Goal: Information Seeking & Learning: Check status

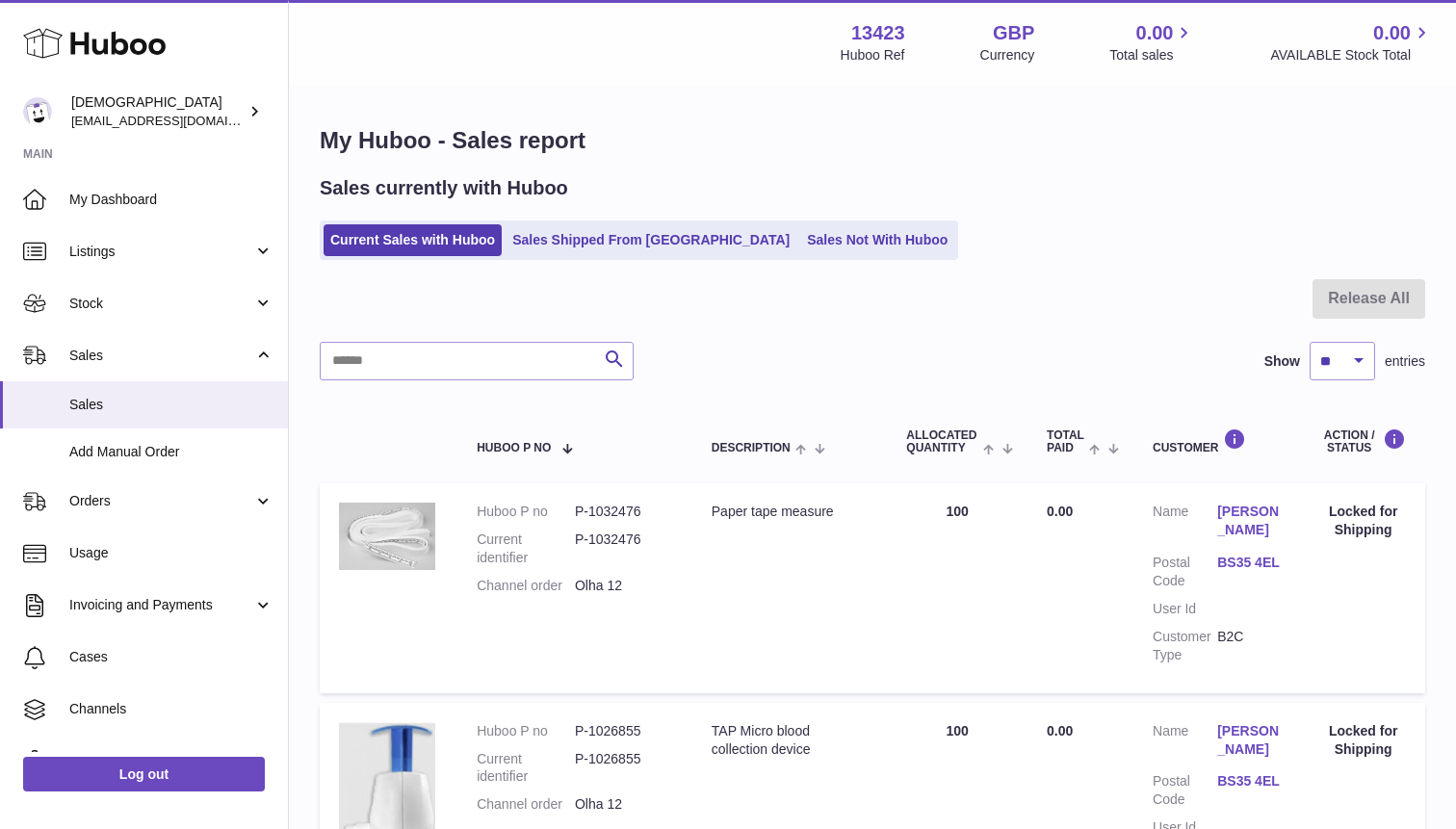
click at [95, 469] on link "Add Manual Order" at bounding box center [144, 451] width 288 height 47
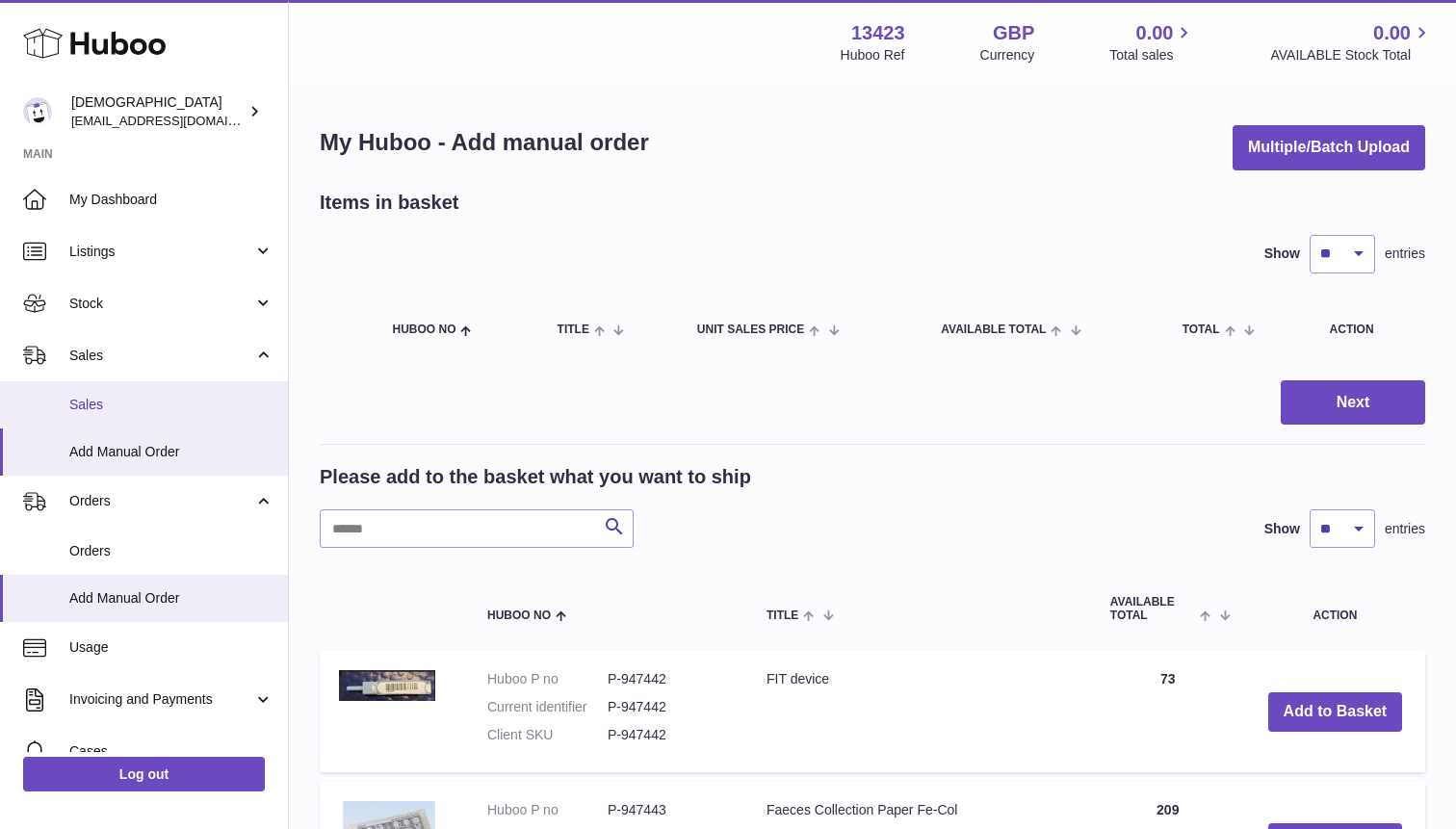
click at [92, 414] on link "Sales" at bounding box center [144, 405] width 288 height 47
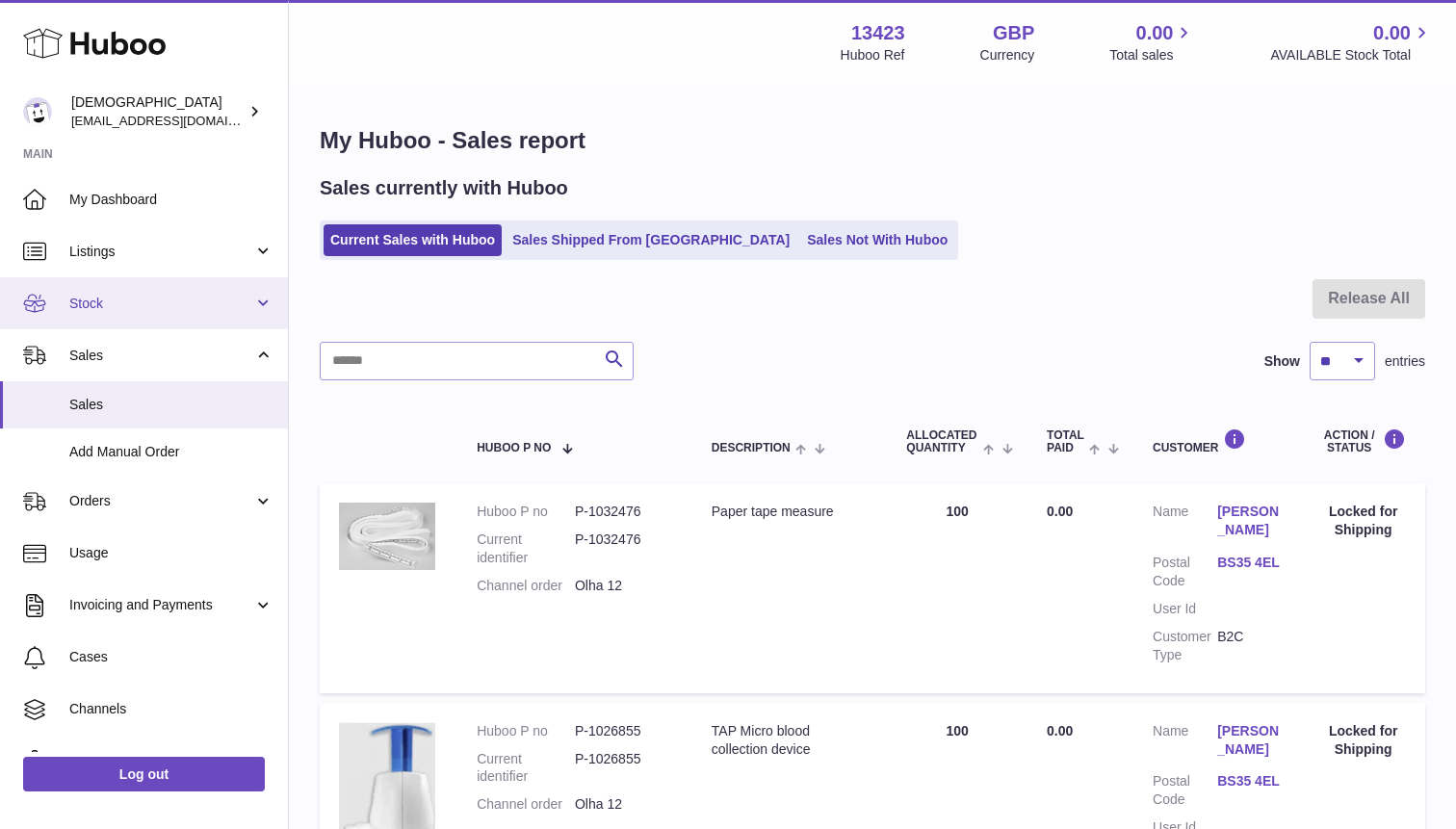
click at [107, 295] on span "Stock" at bounding box center [161, 304] width 184 height 18
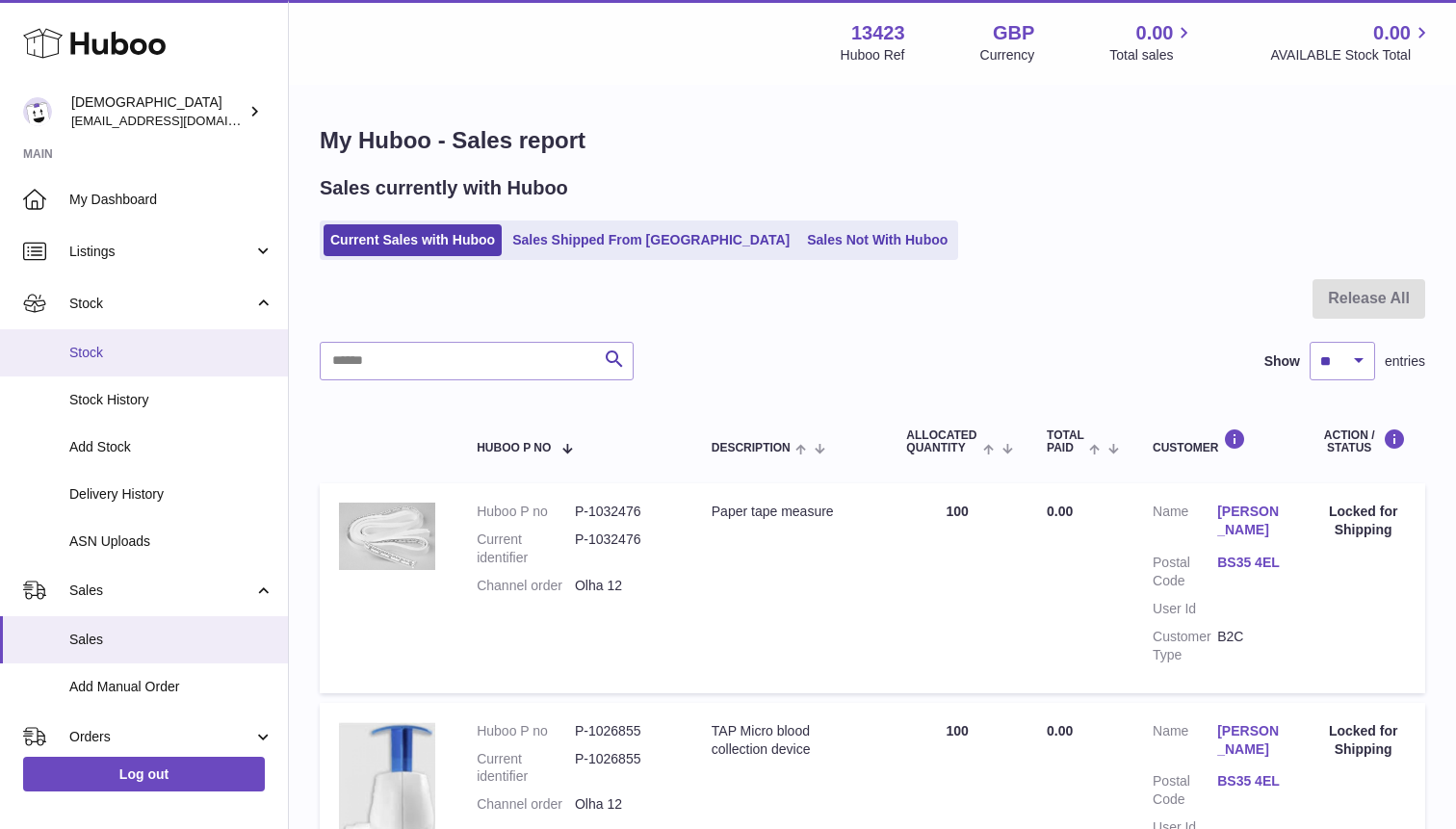
click at [109, 340] on link "Stock" at bounding box center [144, 352] width 288 height 47
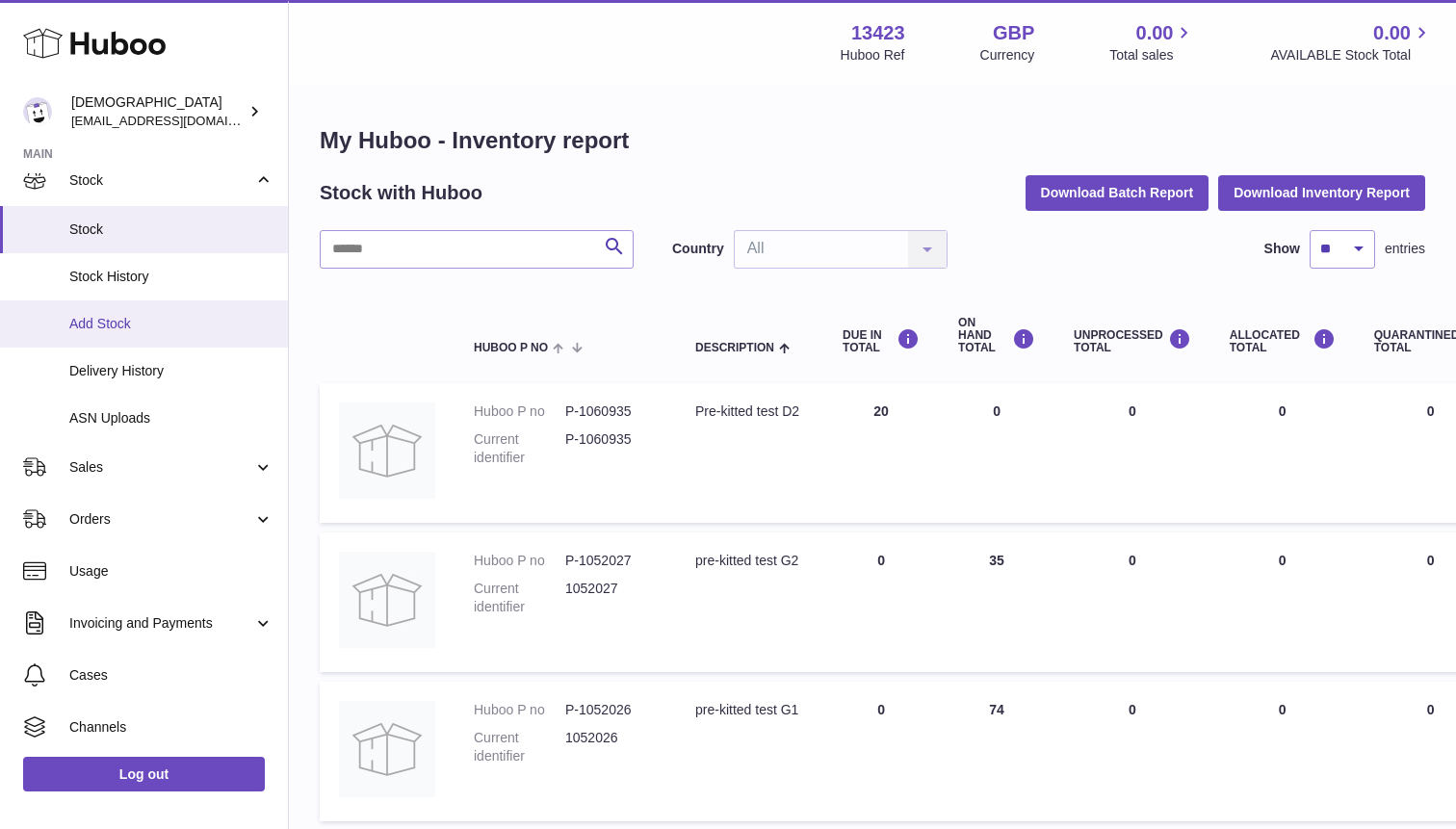
scroll to position [188, 0]
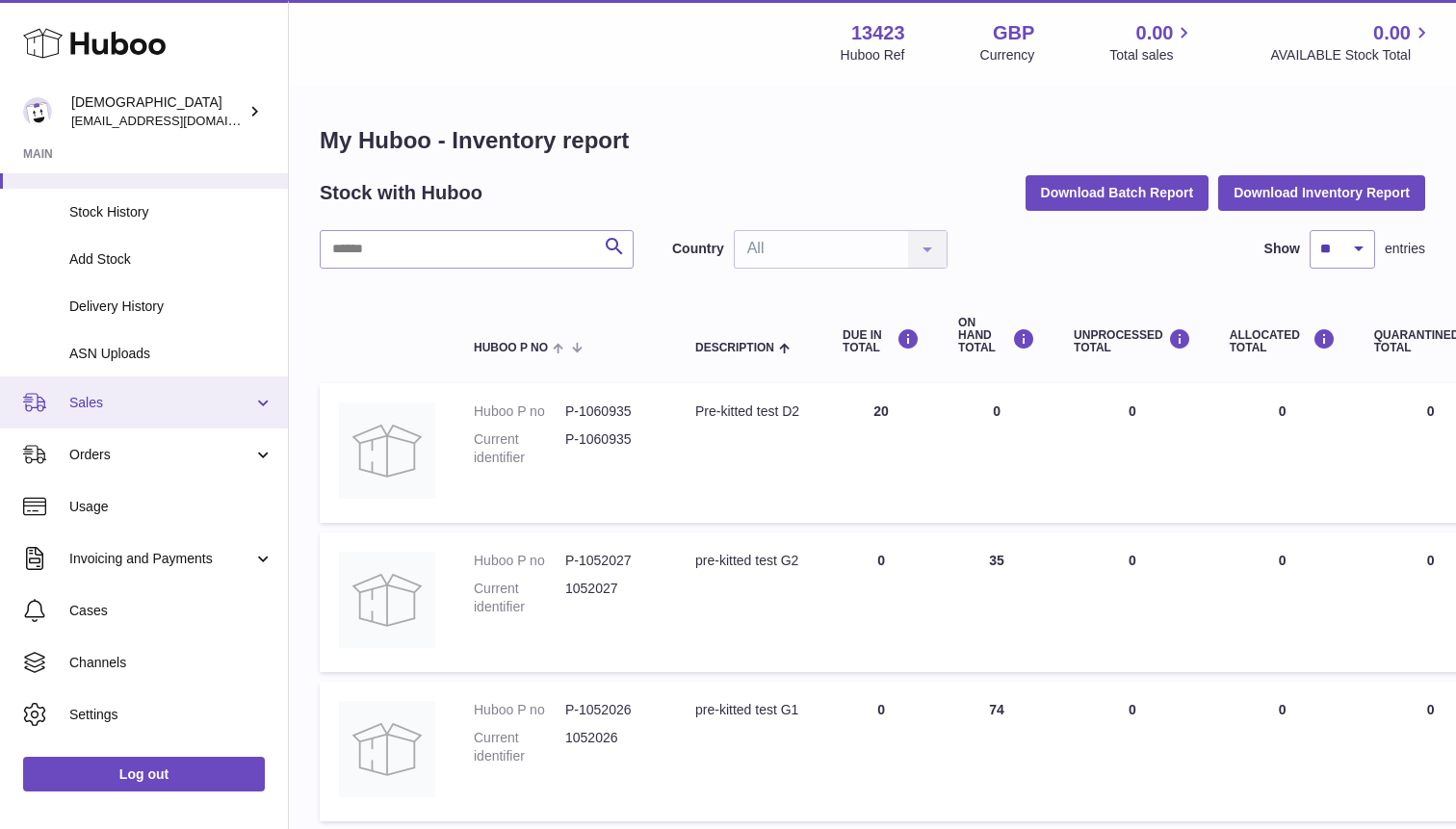
click at [174, 400] on span "Sales" at bounding box center [161, 403] width 184 height 18
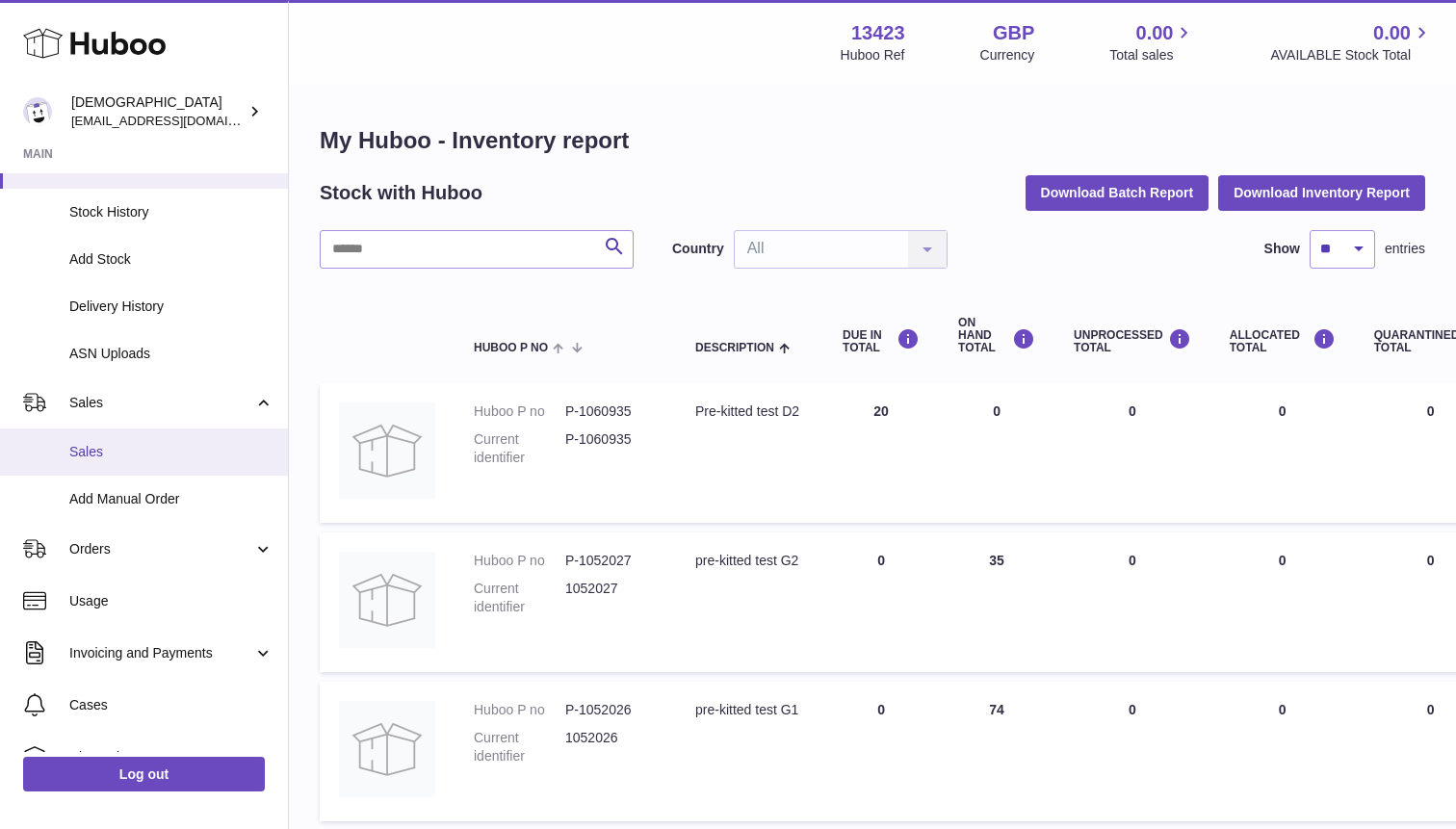
click at [152, 451] on span "Sales" at bounding box center [171, 451] width 204 height 18
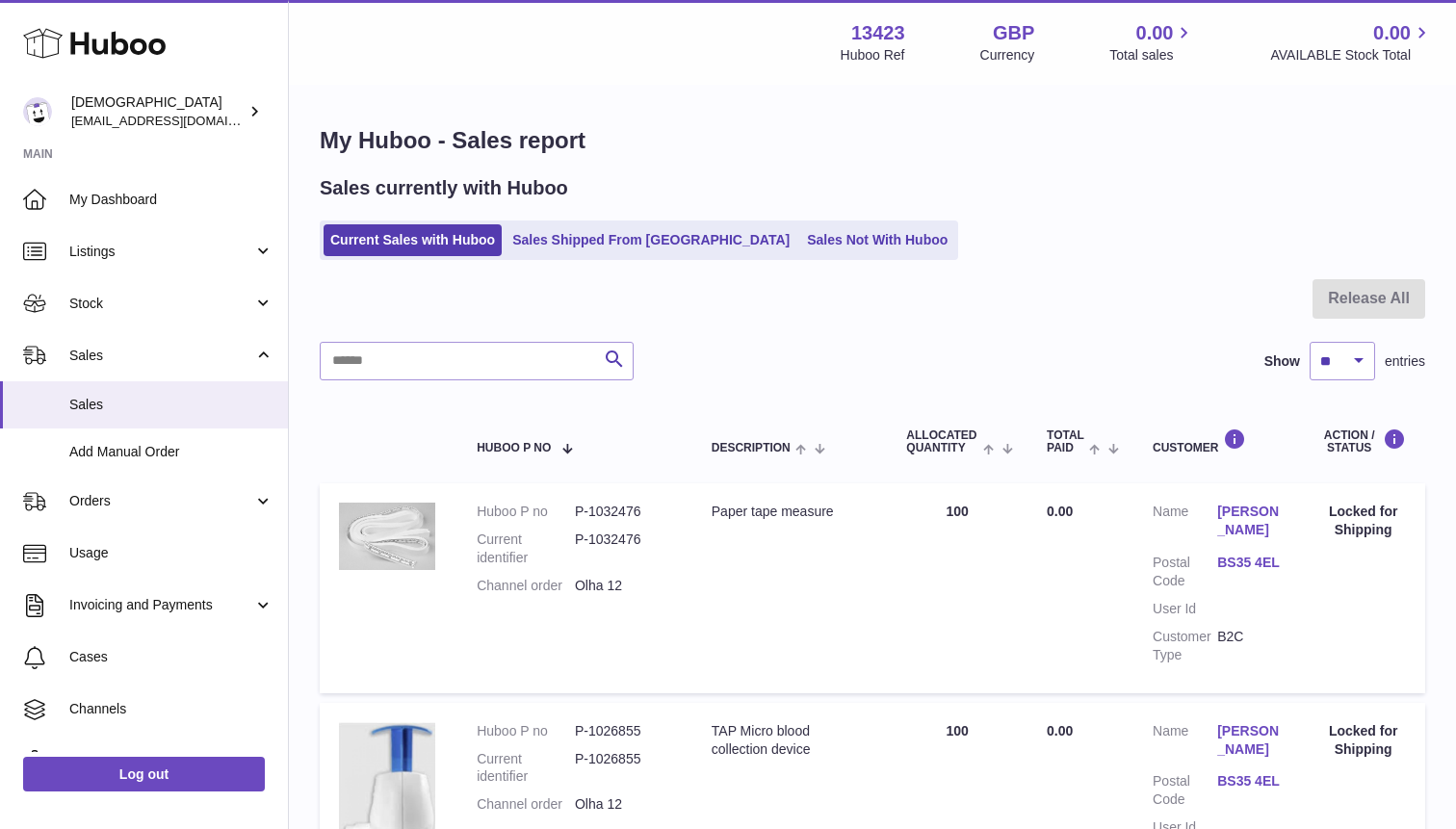
click at [581, 256] on ul "Current Sales with Huboo Sales Shipped From [GEOGRAPHIC_DATA] Sales Not With Hu…" at bounding box center [638, 240] width 638 height 40
click at [579, 246] on link "Sales Shipped From [GEOGRAPHIC_DATA]" at bounding box center [650, 240] width 291 height 32
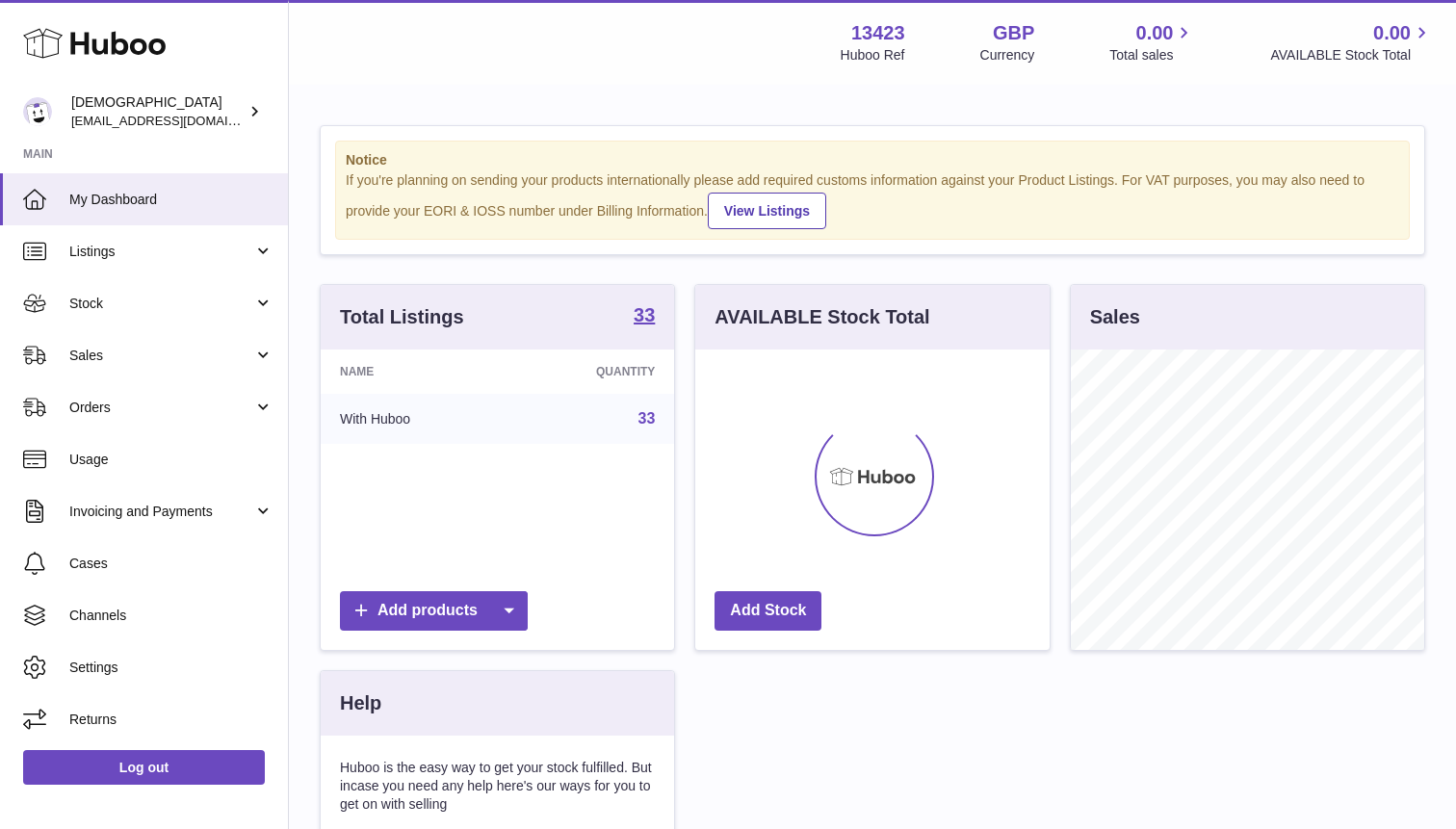
scroll to position [301, 353]
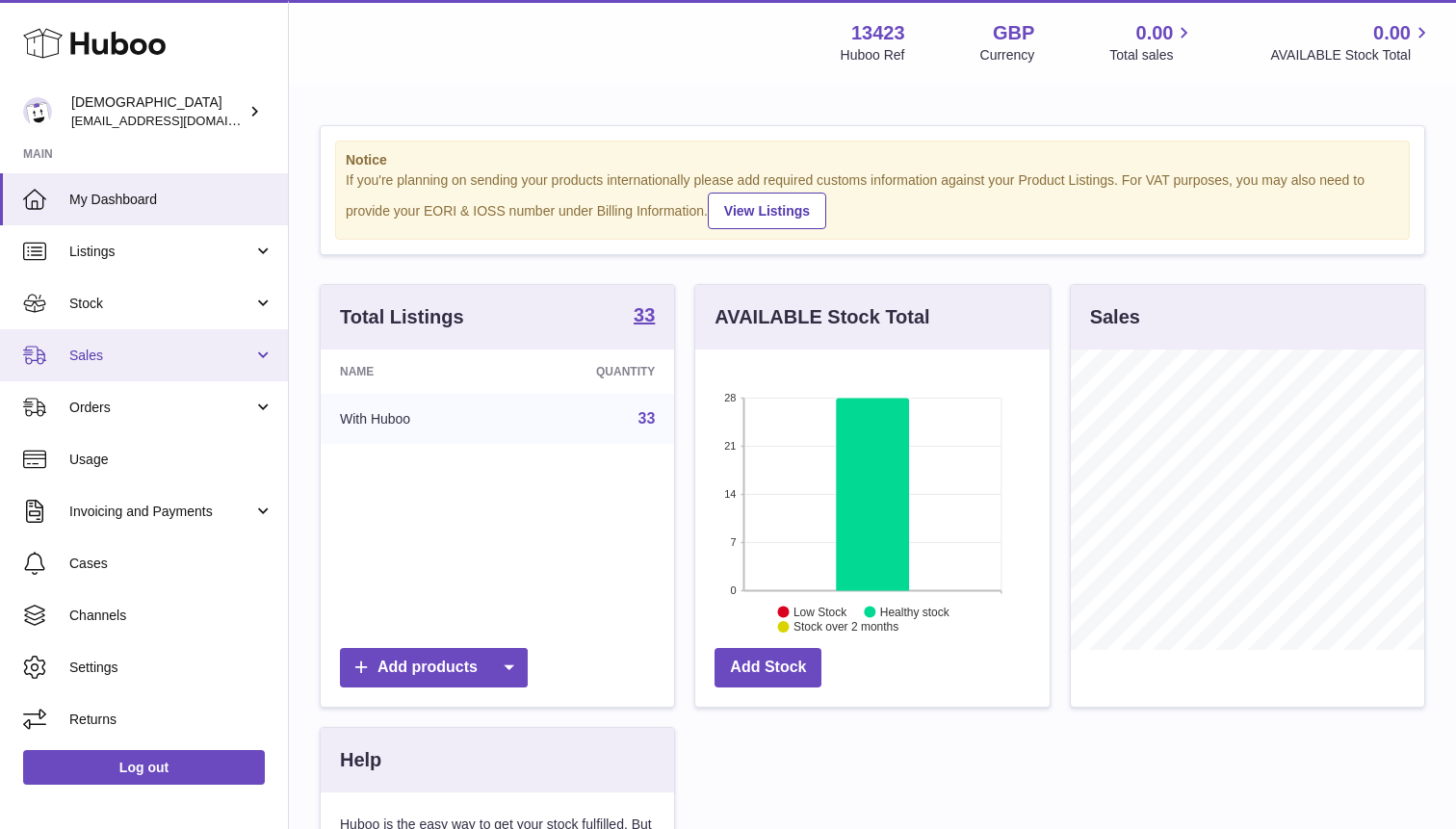
click at [168, 344] on link "Sales" at bounding box center [144, 354] width 288 height 52
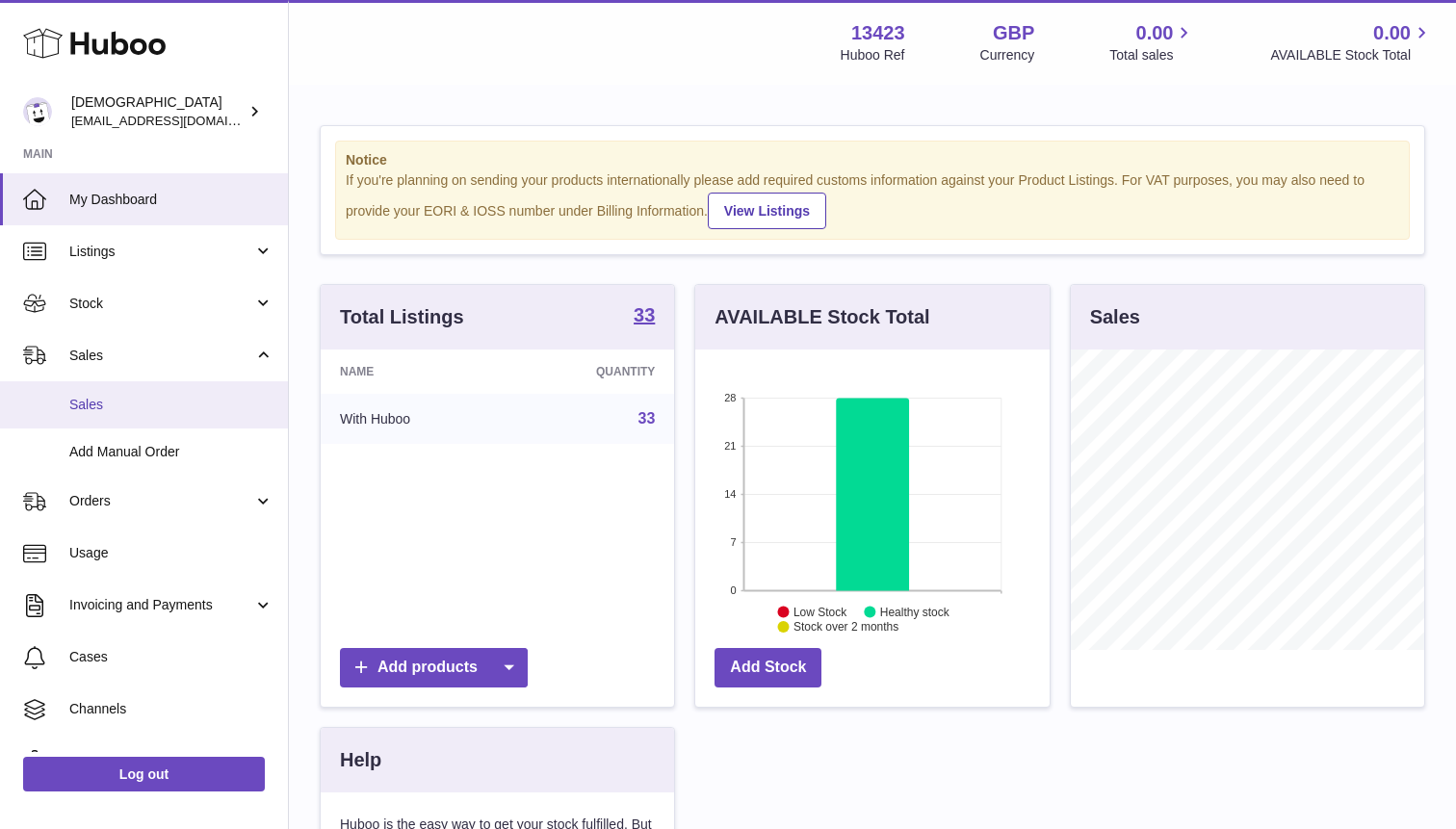
click at [159, 386] on link "Sales" at bounding box center [144, 405] width 288 height 47
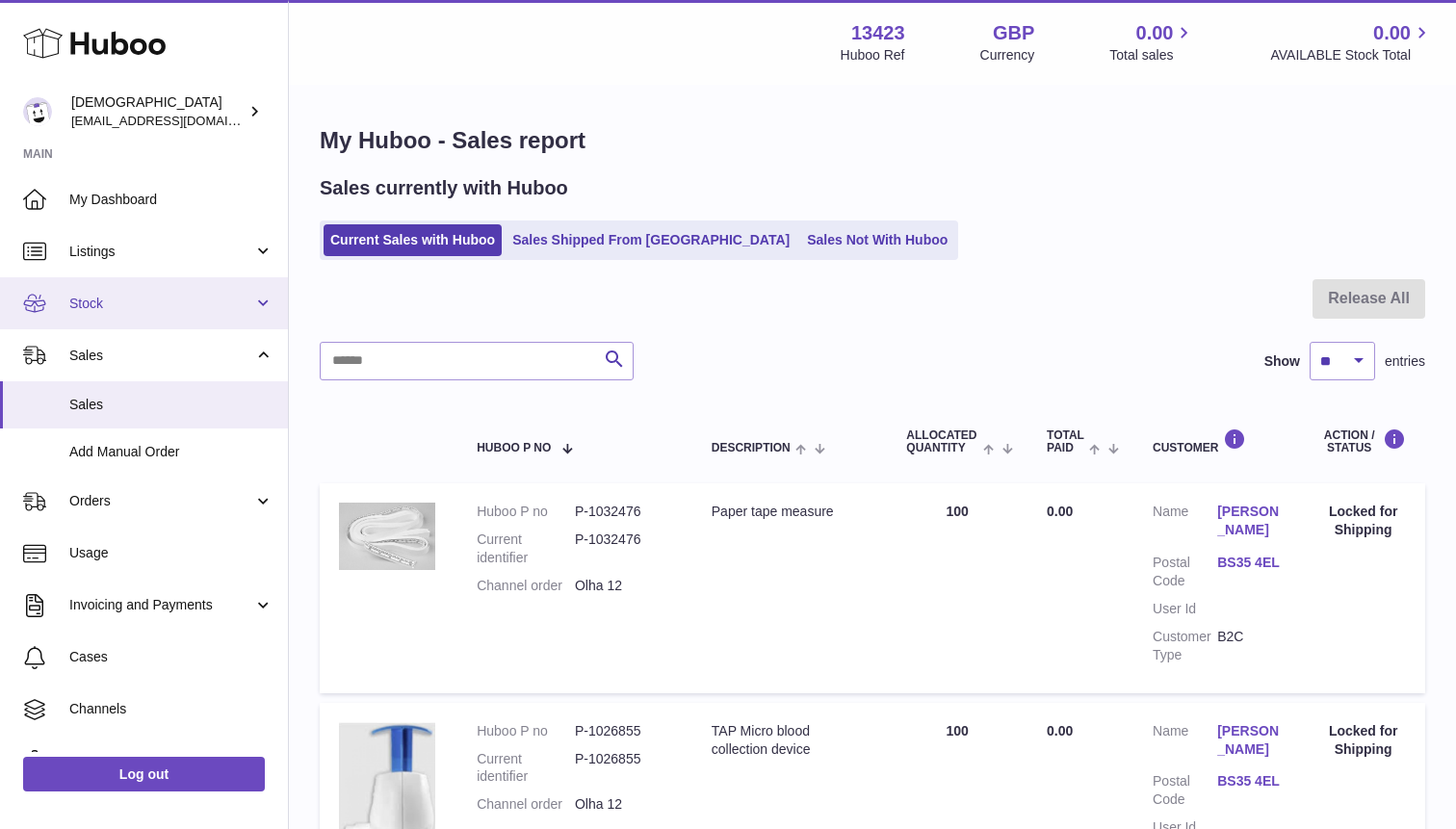
click at [138, 295] on span "Stock" at bounding box center [161, 304] width 184 height 18
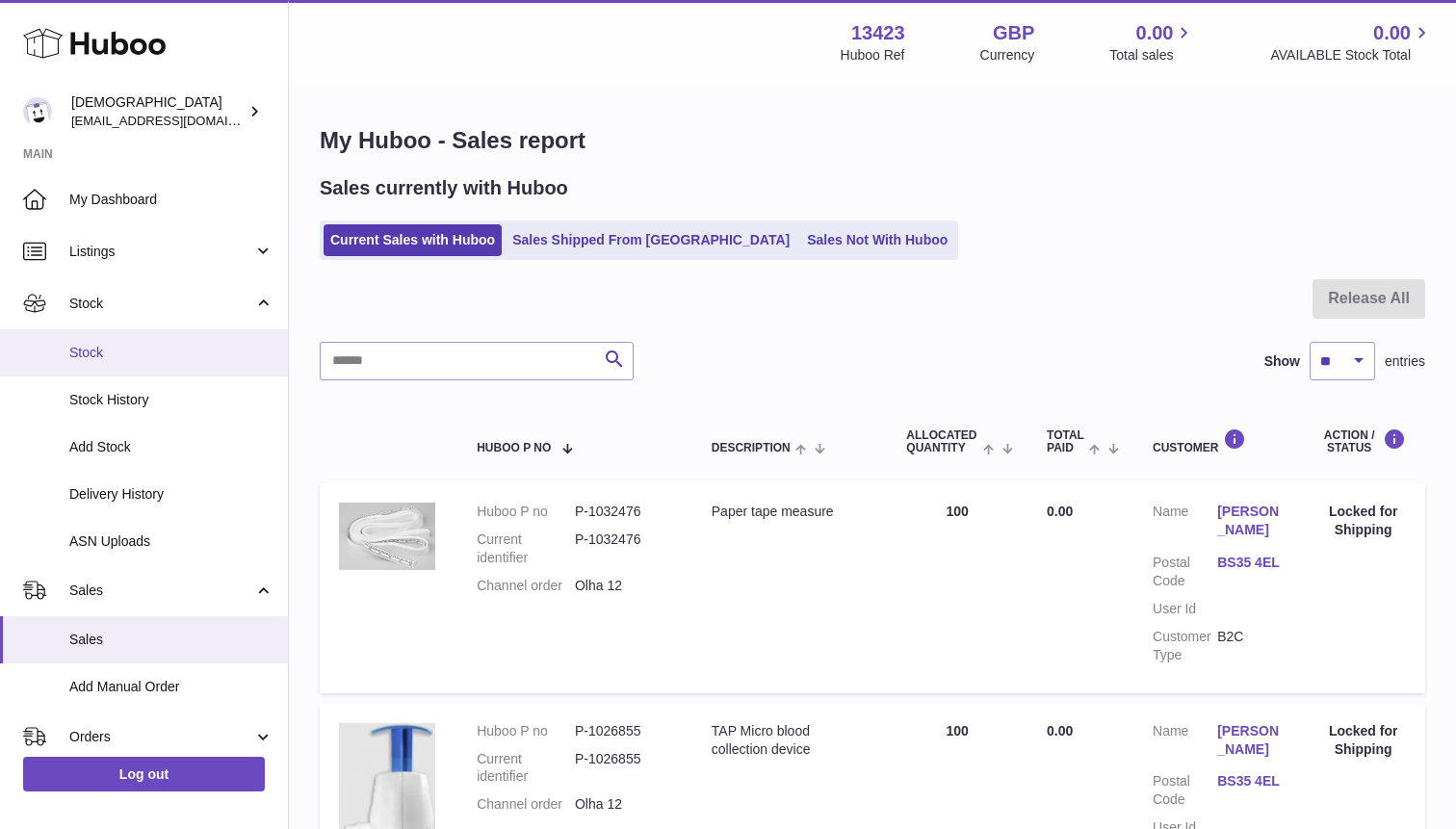
click at [138, 353] on span "Stock" at bounding box center [171, 352] width 204 height 18
